Goal: Information Seeking & Learning: Find specific fact

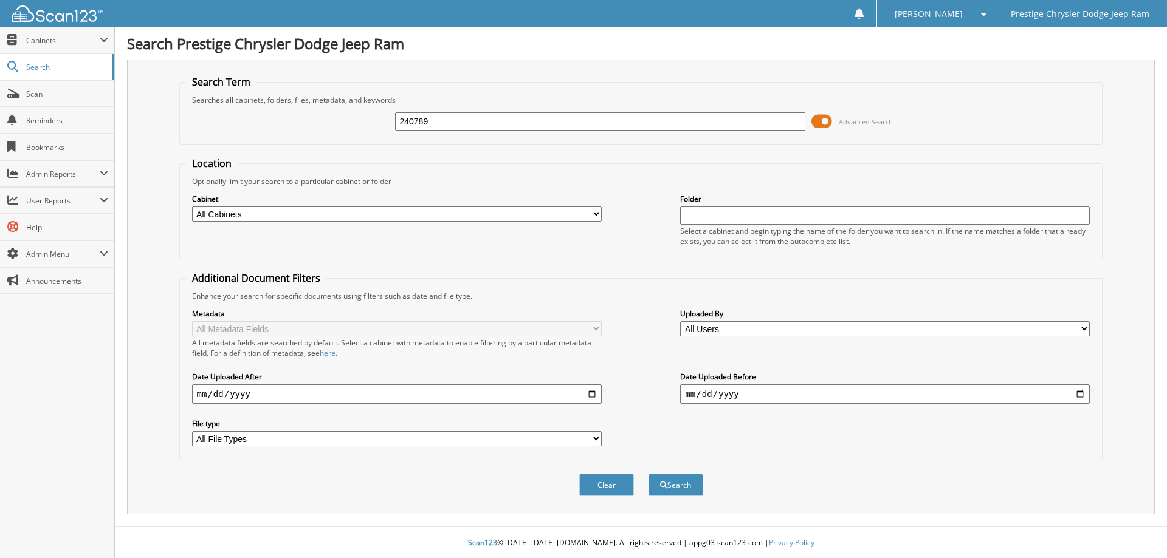
type input "240789"
click at [648, 474] on button "Search" at bounding box center [675, 485] width 55 height 22
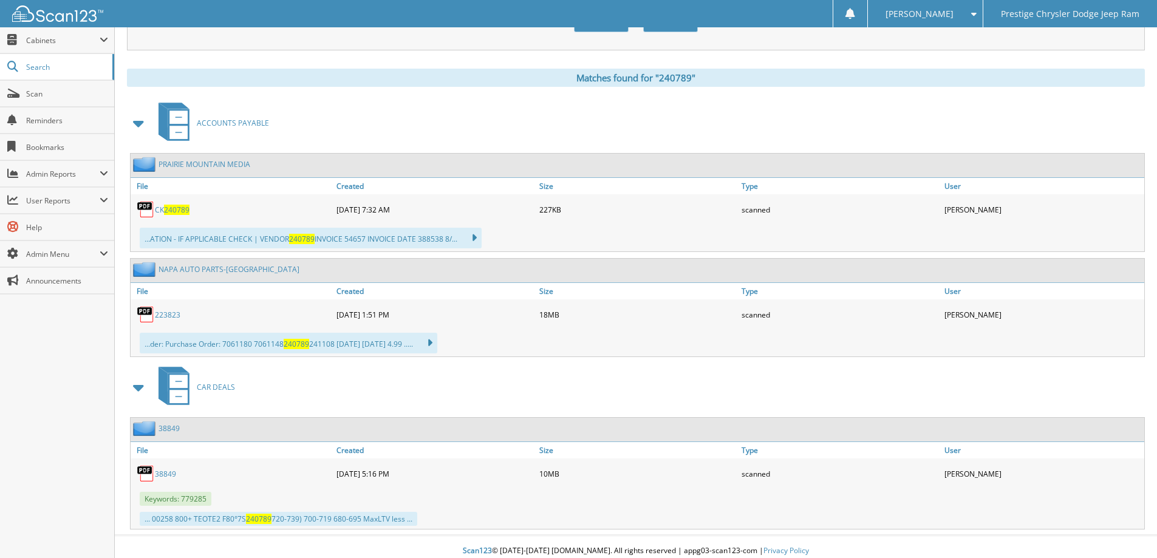
scroll to position [473, 0]
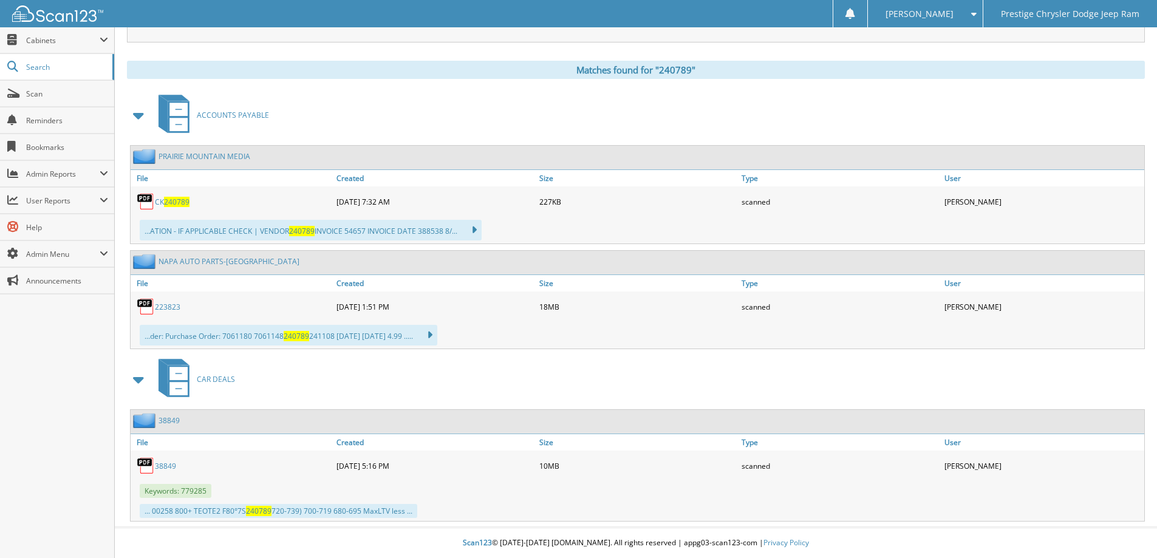
click at [170, 202] on span "240789" at bounding box center [177, 202] width 26 height 10
